Goal: Transaction & Acquisition: Register for event/course

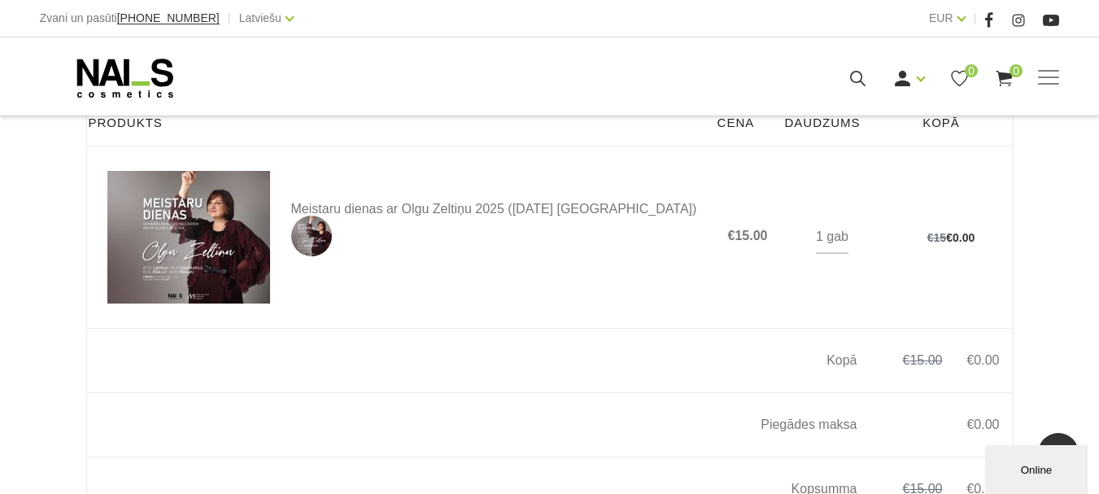
scroll to position [628, 0]
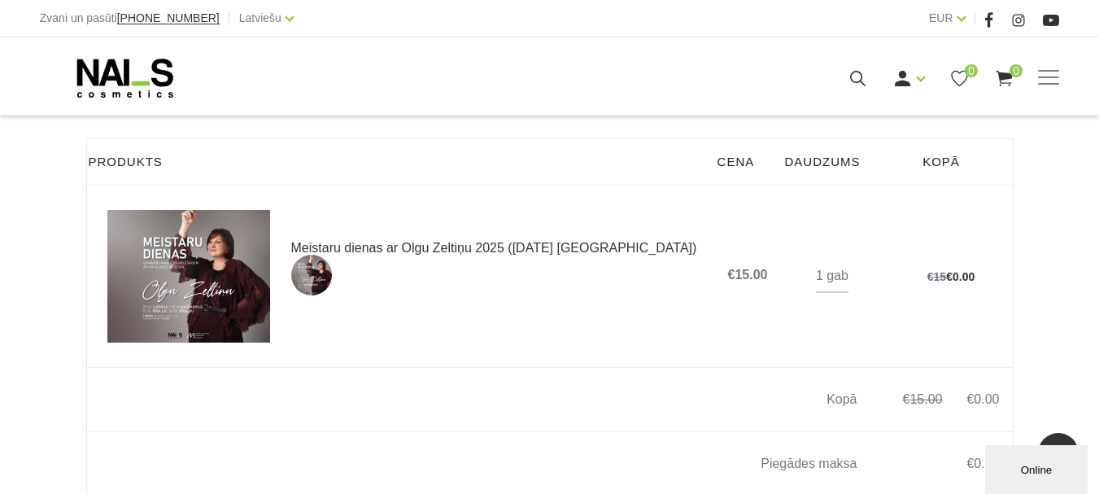
click at [504, 267] on link "Meistaru dienas ar Olgu Zeltiņu 2025 (09.10.25 Daugavpils)" at bounding box center [499, 269] width 416 height 54
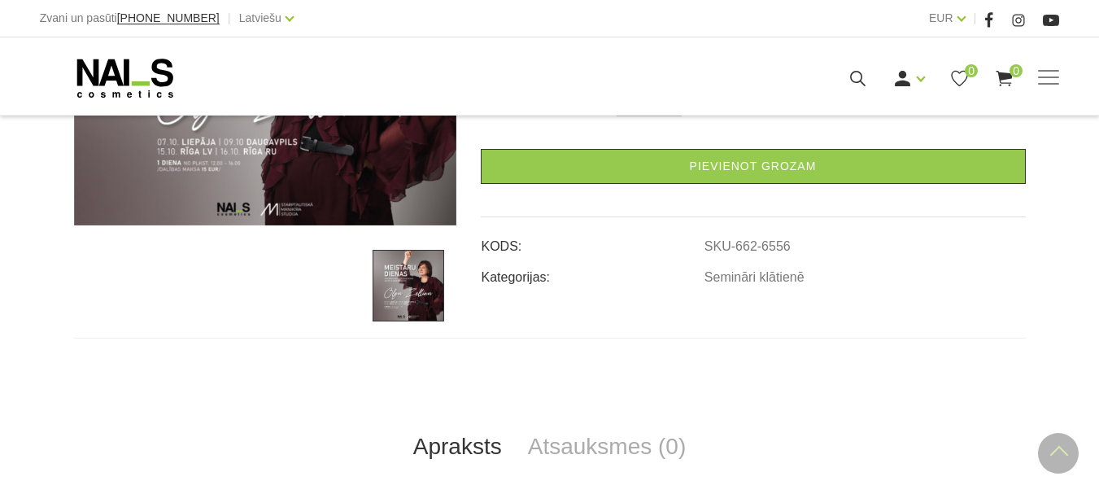
scroll to position [488, 0]
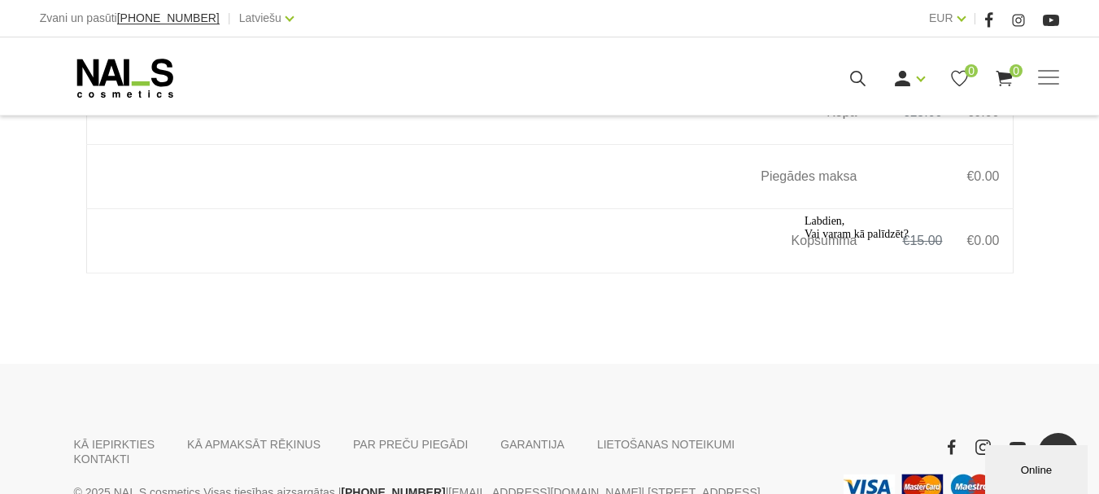
scroll to position [953, 0]
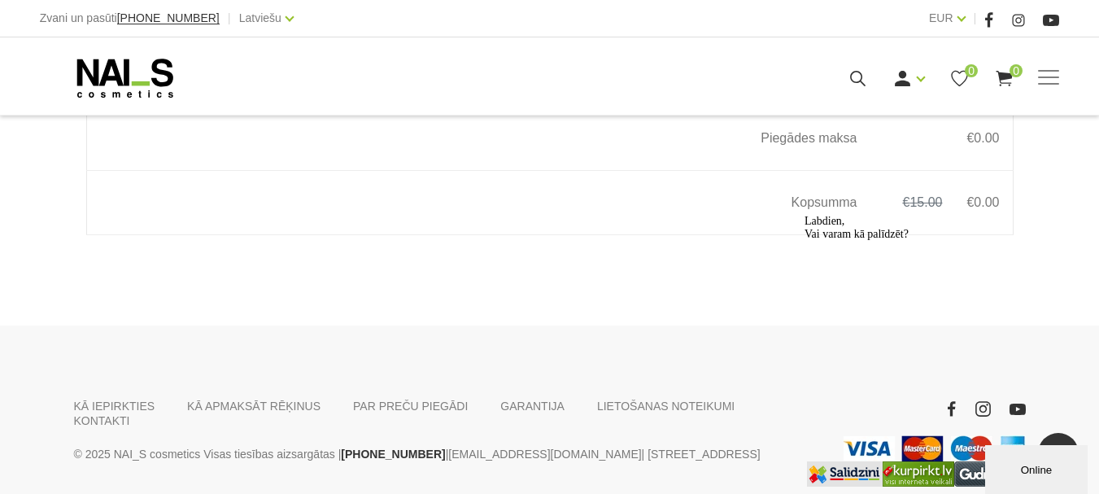
click at [1032, 467] on div "Online" at bounding box center [1036, 470] width 78 height 12
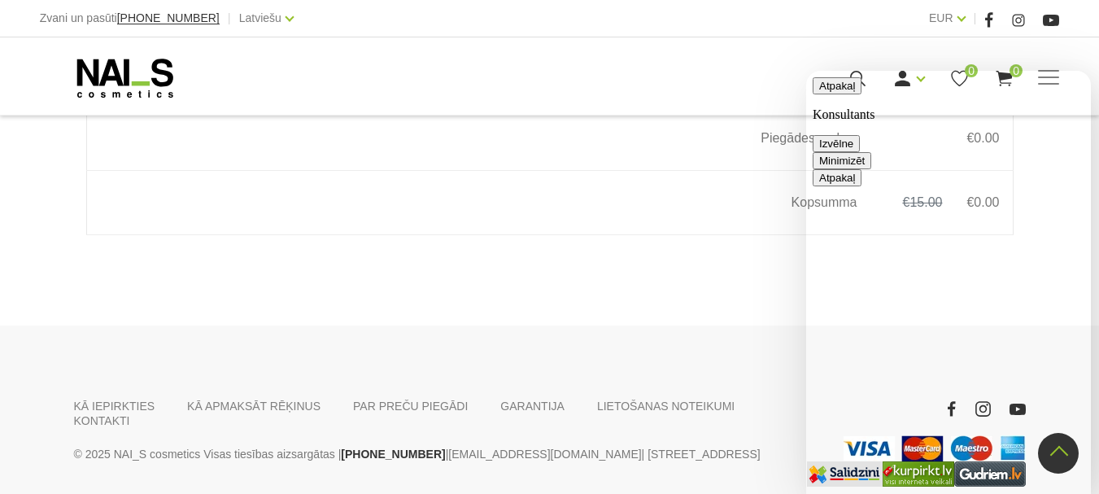
click at [871, 152] on button "Minimizēt" at bounding box center [842, 160] width 59 height 17
